Goal: Transaction & Acquisition: Obtain resource

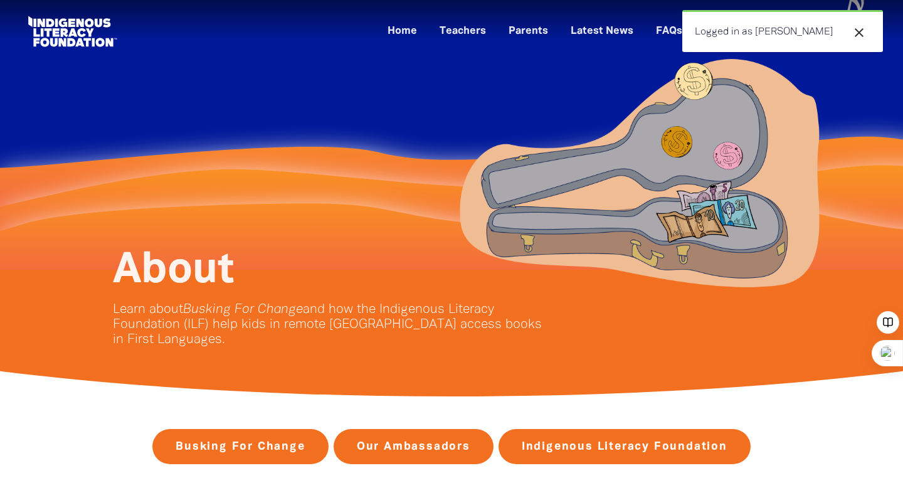
click at [858, 36] on icon "close" at bounding box center [858, 32] width 15 height 15
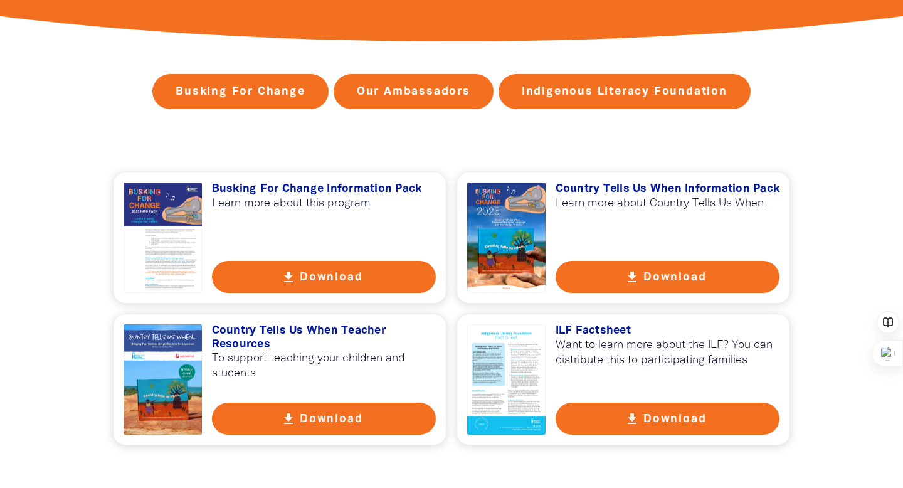
scroll to position [356, 0]
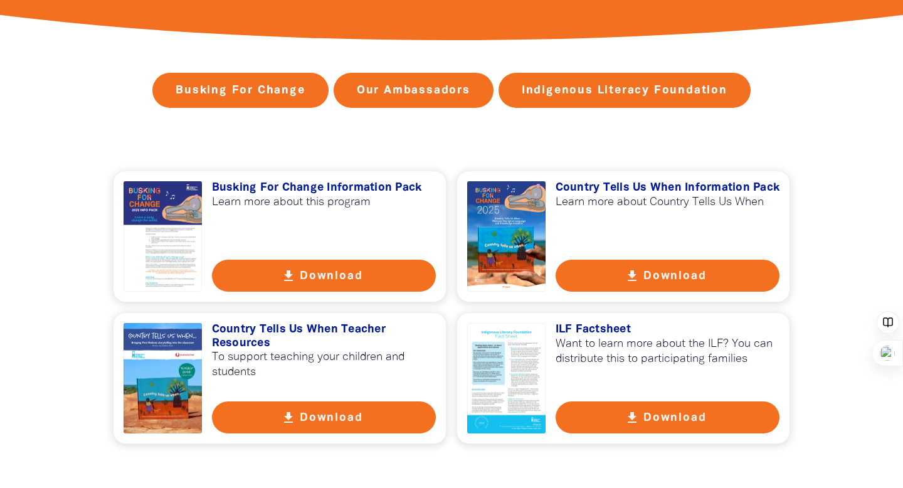
click at [323, 417] on button "get_app Download" at bounding box center [324, 417] width 224 height 32
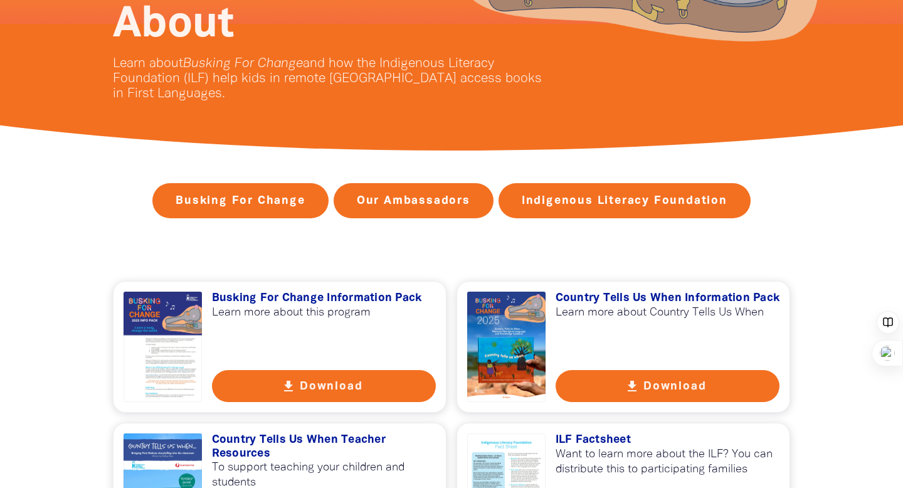
scroll to position [0, 0]
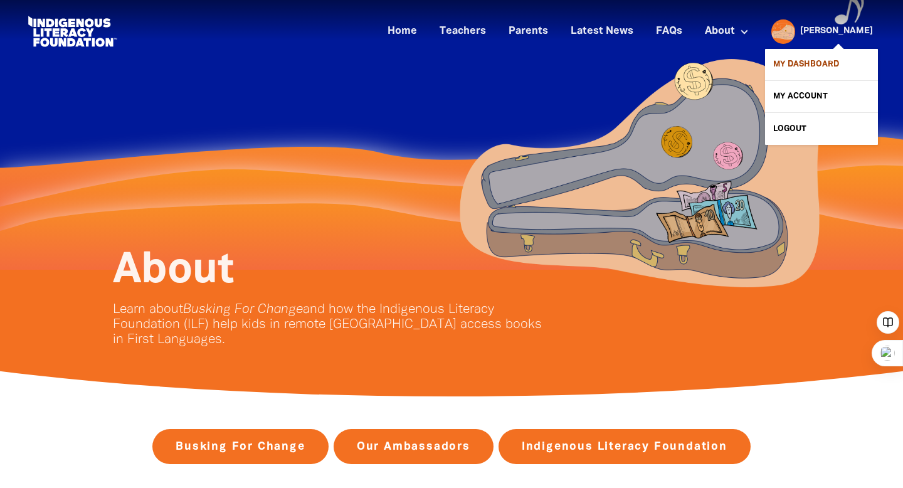
click at [803, 60] on link "My Dashboard" at bounding box center [821, 64] width 113 height 31
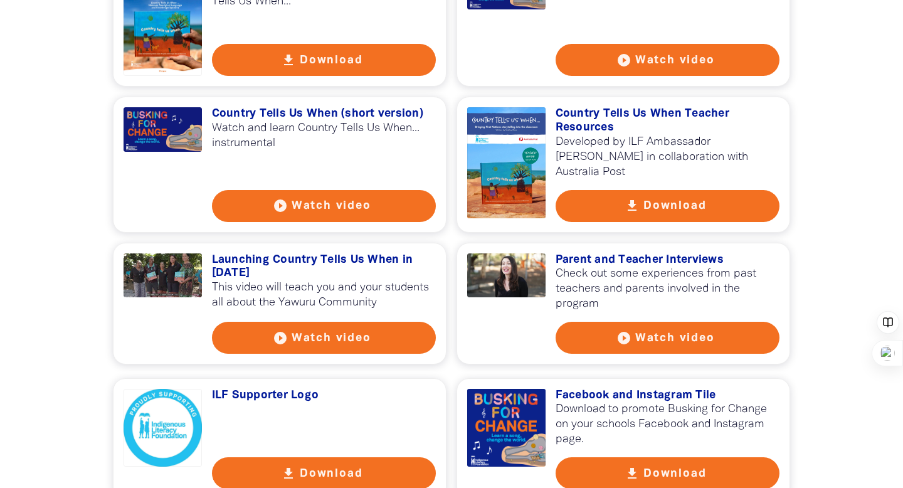
scroll to position [1526, 0]
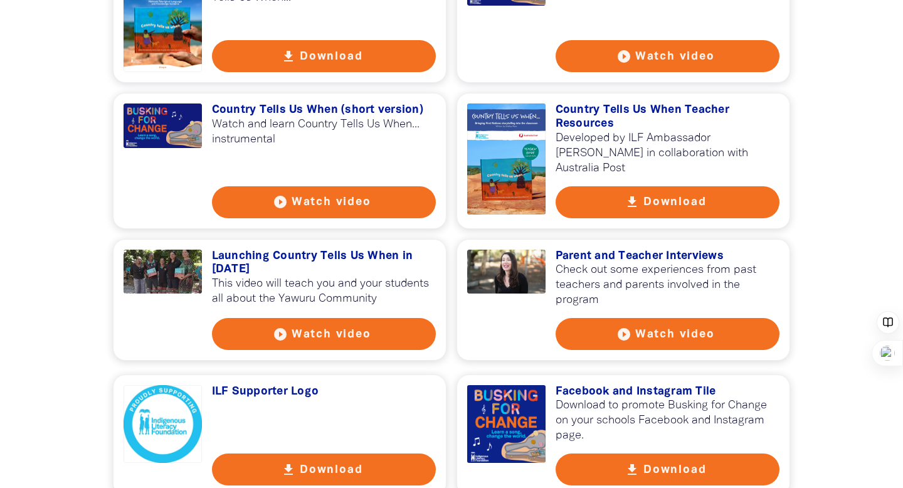
click at [332, 343] on button "play_circle_filled Watch video" at bounding box center [324, 334] width 224 height 32
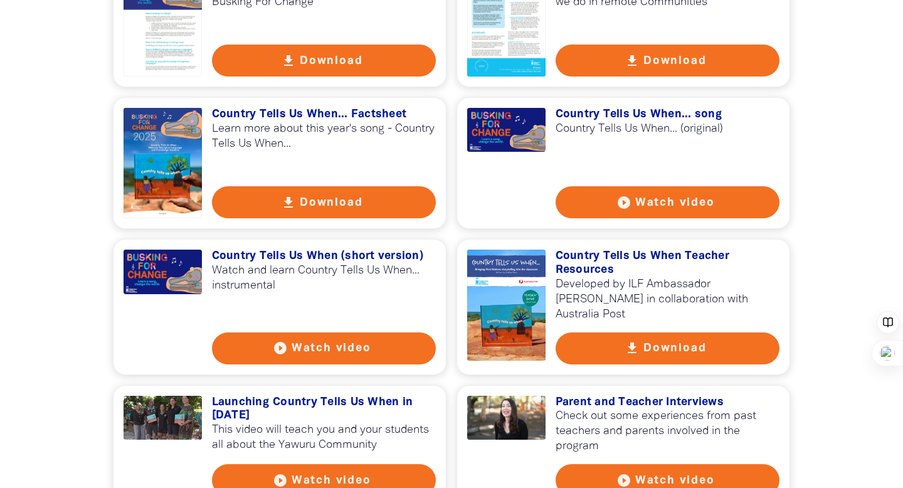
scroll to position [1379, 0]
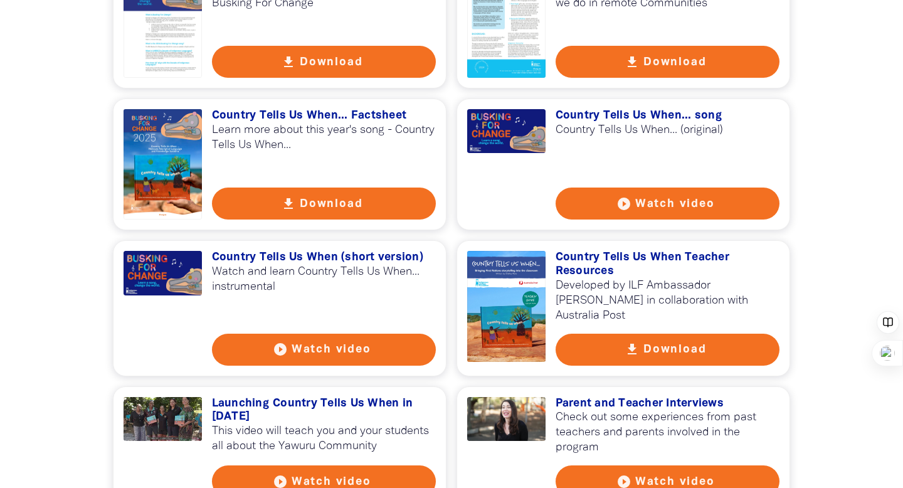
click at [681, 275] on h3 "Country Tells Us When Teacher Resources" at bounding box center [667, 264] width 224 height 27
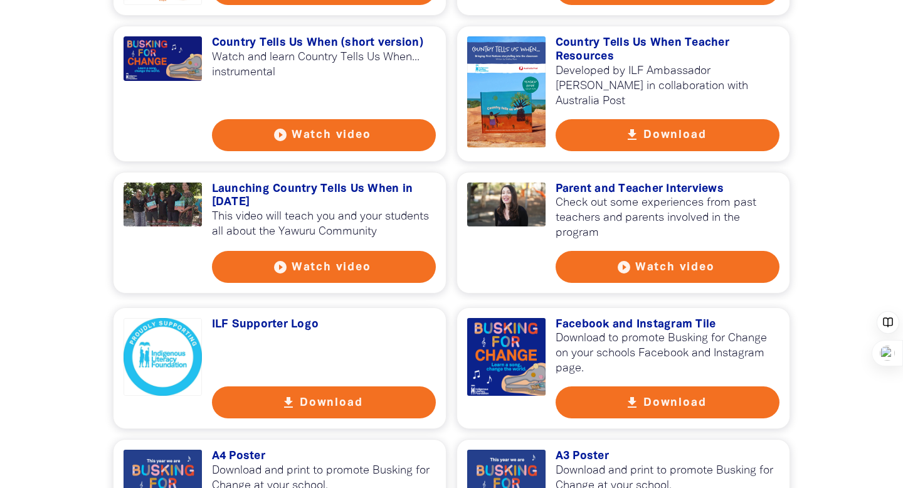
scroll to position [1595, 0]
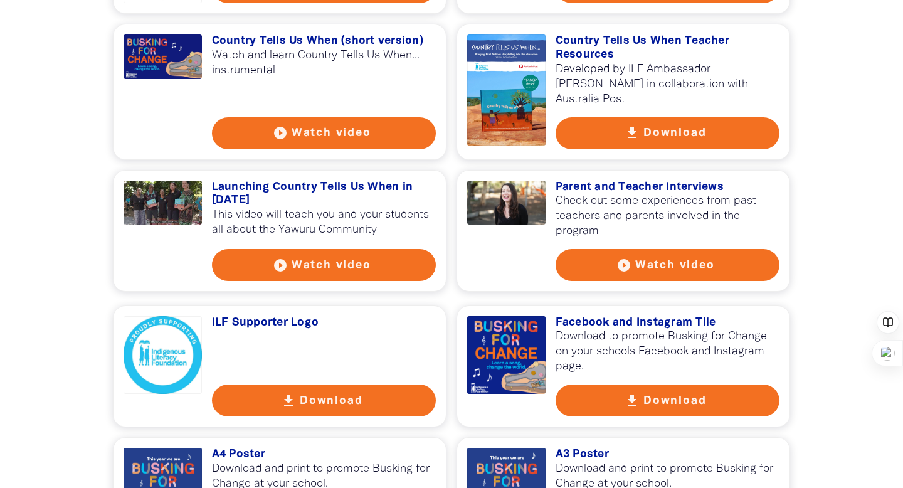
click at [652, 145] on button "get_app Download" at bounding box center [667, 133] width 224 height 32
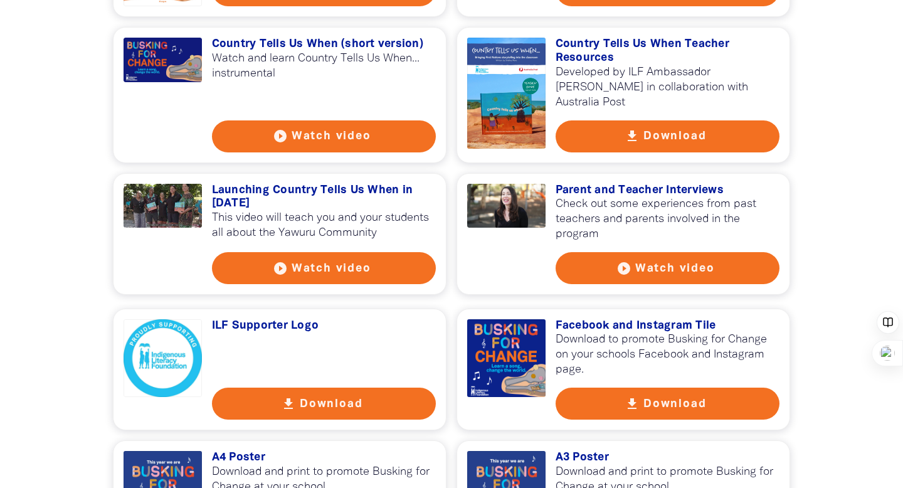
scroll to position [1571, 0]
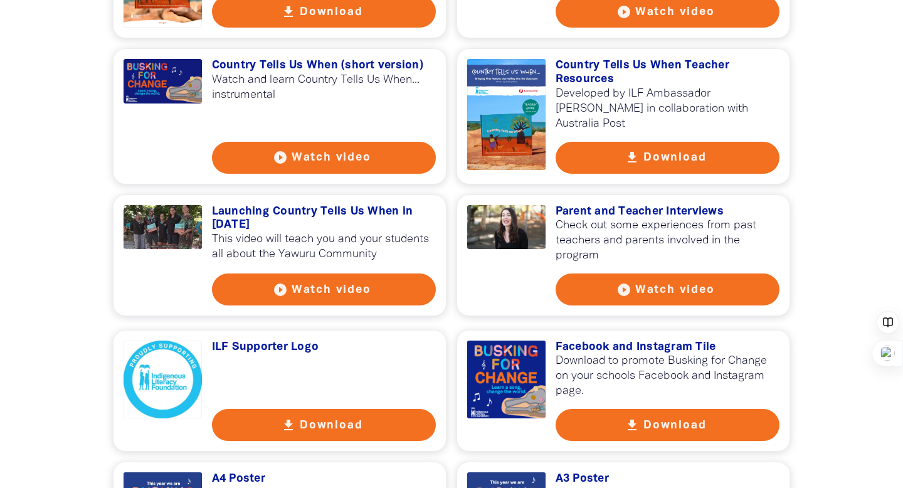
click at [661, 174] on button "get_app Download" at bounding box center [667, 158] width 224 height 32
click at [655, 167] on button "get_app Download" at bounding box center [667, 158] width 224 height 32
